Goal: Information Seeking & Learning: Learn about a topic

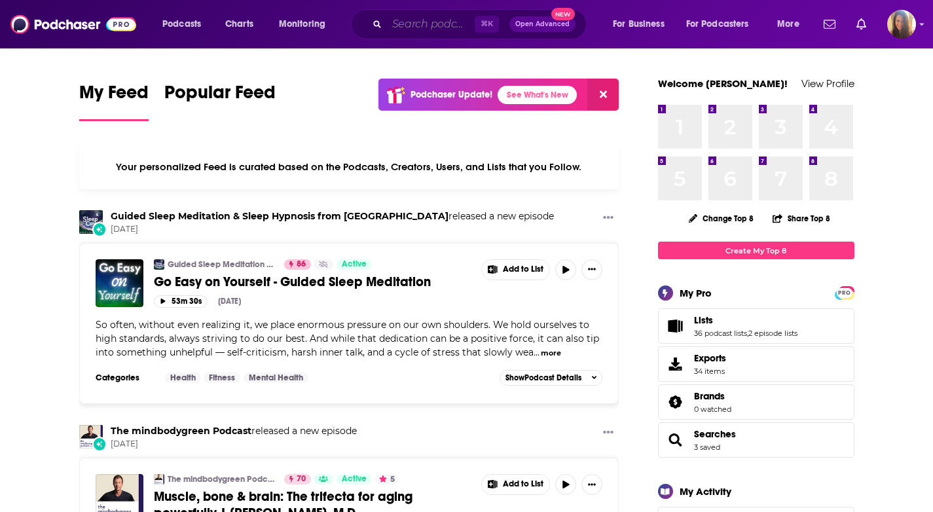
click at [400, 18] on input "Search podcasts, credits, & more..." at bounding box center [431, 24] width 88 height 21
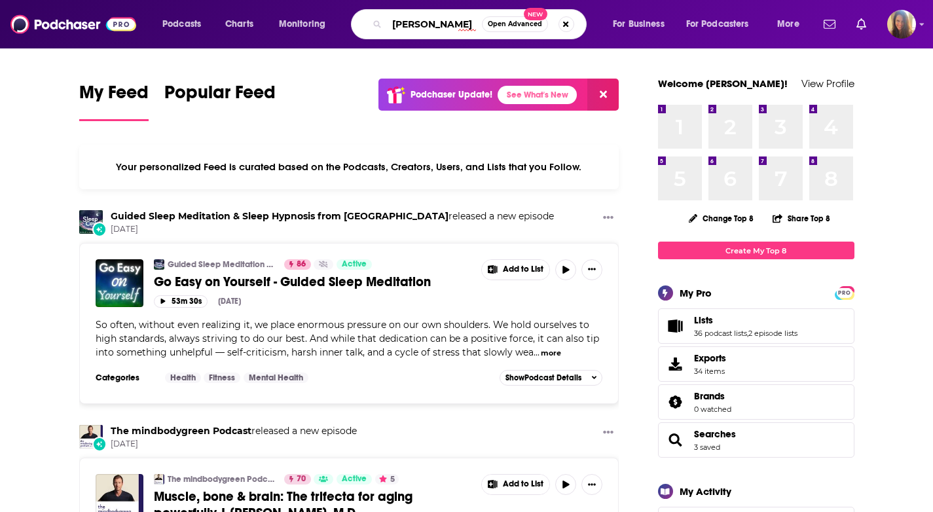
scroll to position [0, 29]
type input "[PERSON_NAME] podcast"
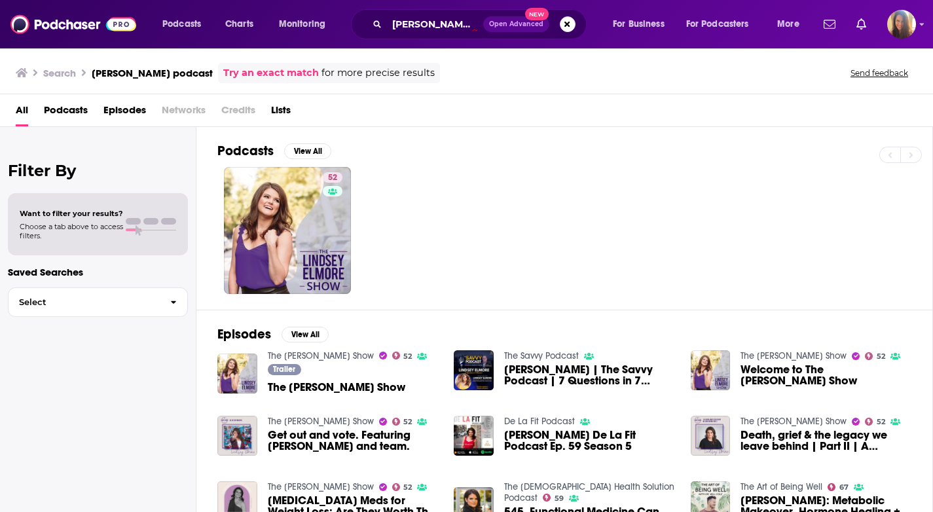
click at [310, 385] on span "The [PERSON_NAME] Show" at bounding box center [337, 387] width 138 height 11
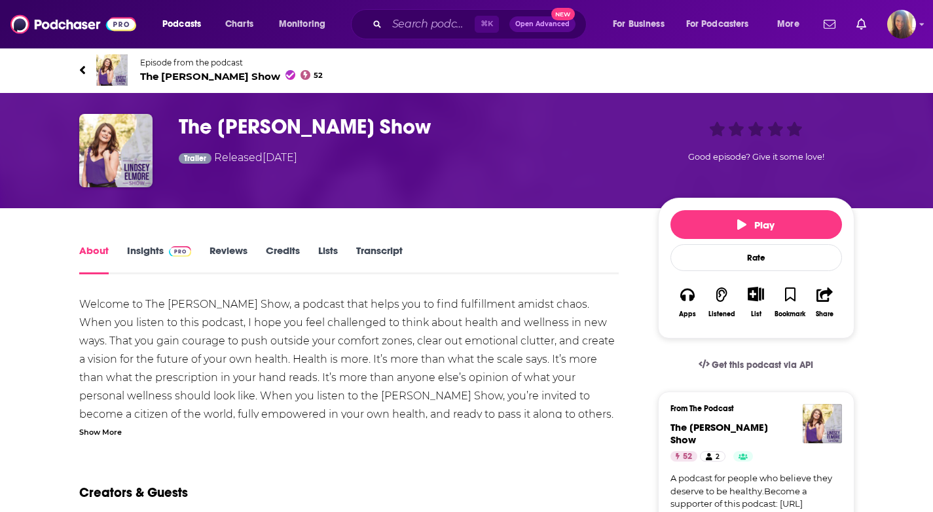
click at [167, 252] on span at bounding box center [178, 250] width 28 height 12
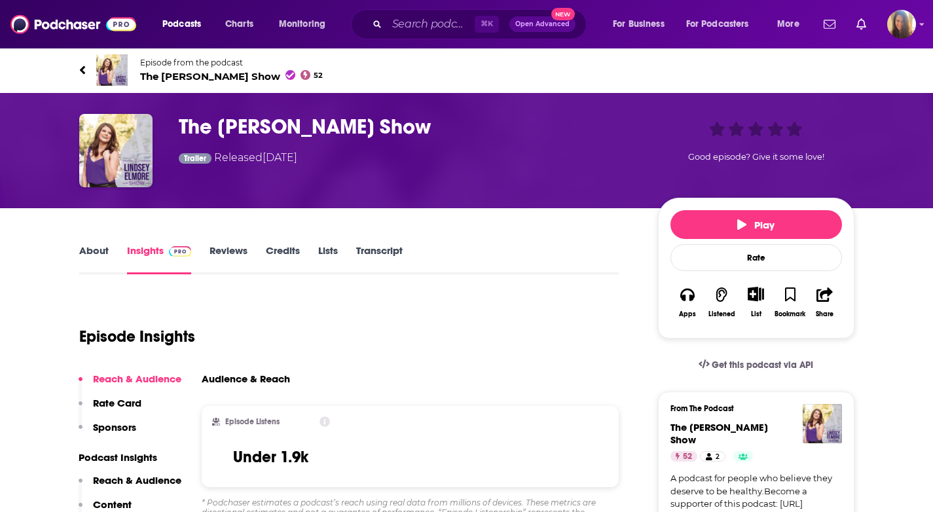
click at [233, 250] on link "Reviews" at bounding box center [229, 259] width 38 height 30
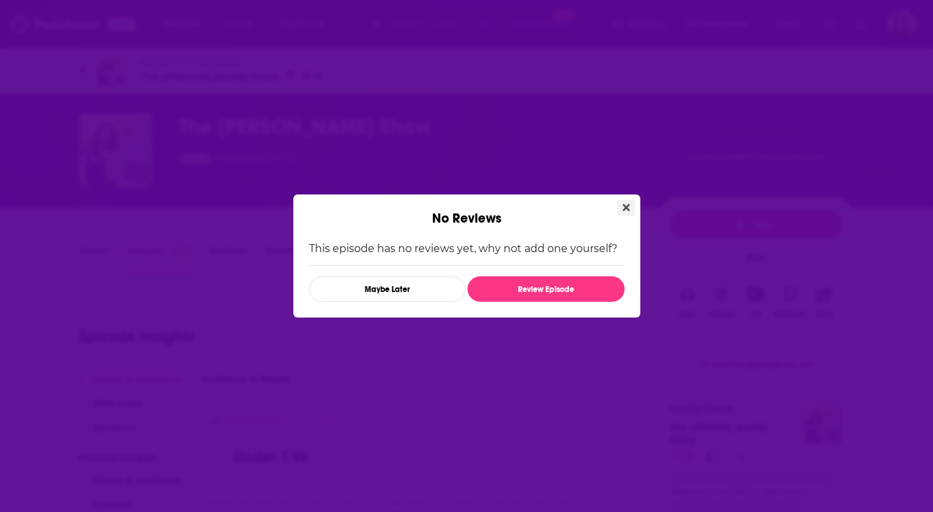
click at [627, 207] on icon "Close" at bounding box center [626, 207] width 7 height 7
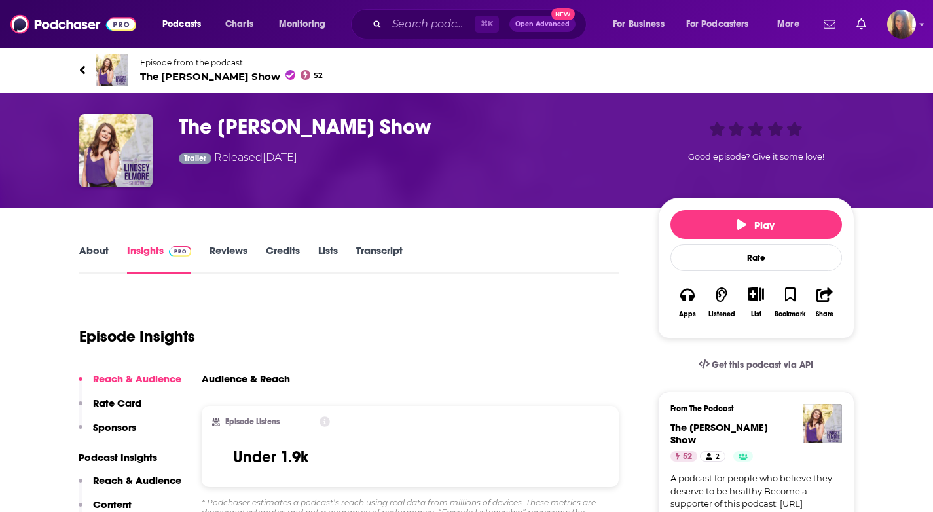
click at [140, 249] on link "Insights" at bounding box center [159, 259] width 65 height 30
click at [917, 21] on div "Podcasts Charts Monitoring ⌘ K Open Advanced New For Business For Podcasters Mo…" at bounding box center [466, 24] width 933 height 48
click at [905, 24] on img "Logged in as AHartman333" at bounding box center [902, 24] width 29 height 29
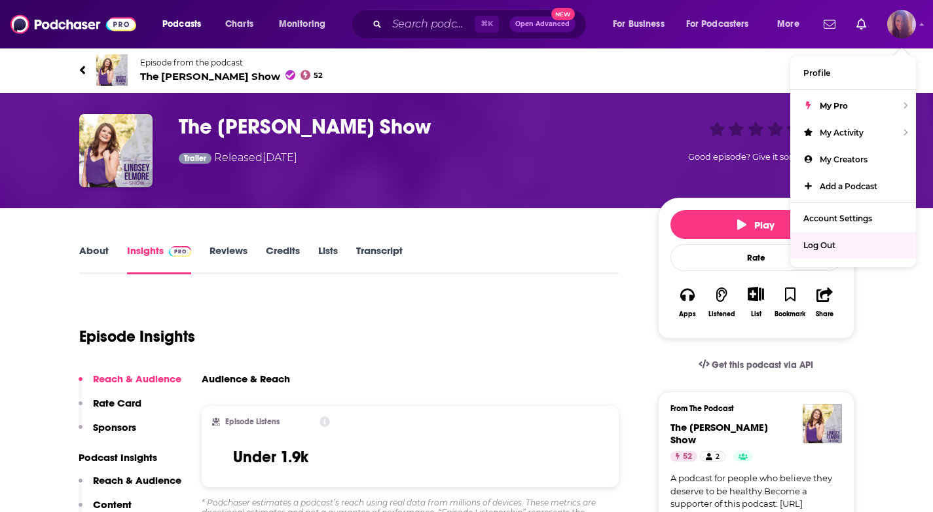
click at [829, 241] on span "Log Out" at bounding box center [820, 245] width 32 height 10
